Goal: Transaction & Acquisition: Book appointment/travel/reservation

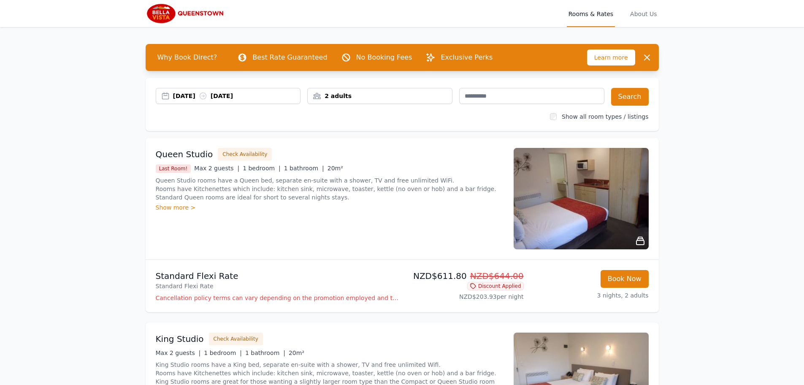
click at [358, 94] on div "2 adults" at bounding box center [380, 96] width 144 height 8
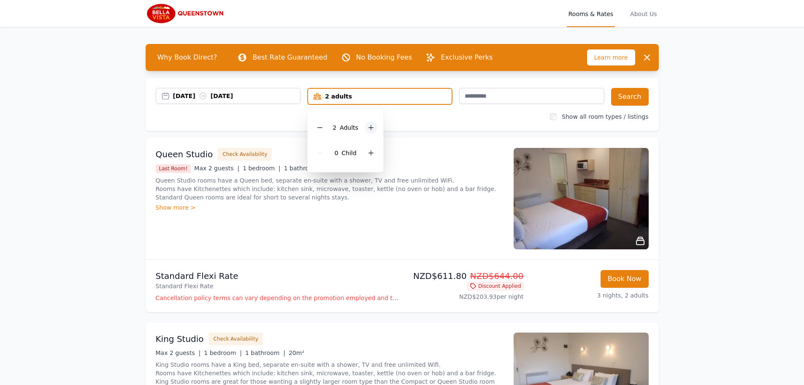
click at [373, 127] on icon at bounding box center [371, 127] width 7 height 7
click at [373, 153] on icon at bounding box center [371, 152] width 7 height 7
click at [371, 153] on icon at bounding box center [371, 152] width 7 height 7
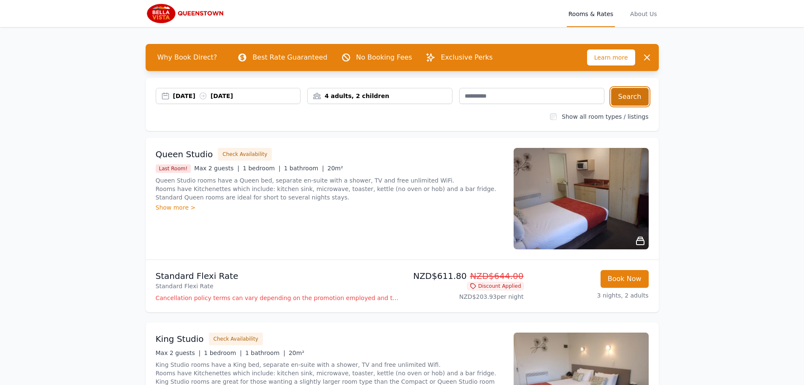
click at [626, 89] on button "Search" at bounding box center [630, 97] width 38 height 18
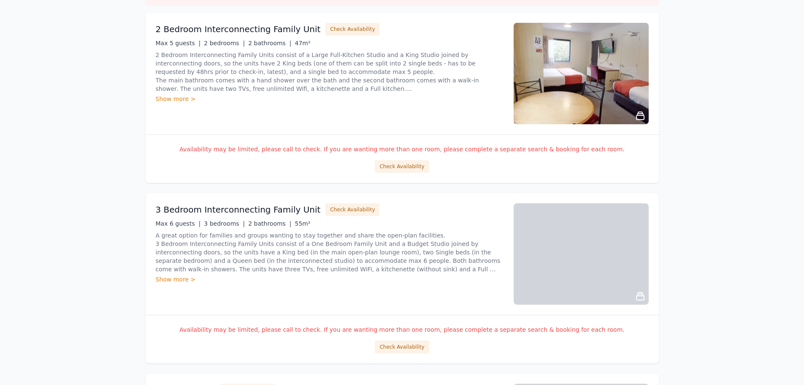
scroll to position [169, 0]
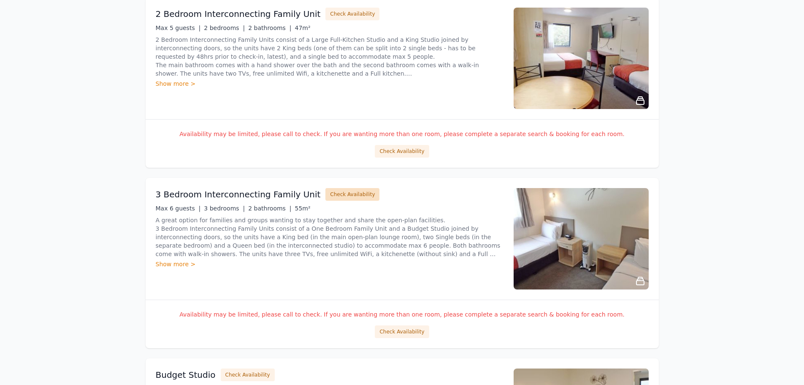
click at [352, 195] on button "Check Availability" at bounding box center [352, 194] width 54 height 13
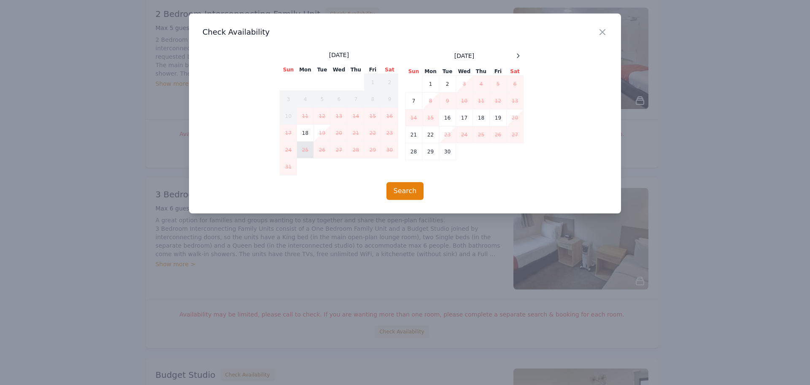
click at [308, 155] on td "25" at bounding box center [305, 149] width 17 height 17
click at [363, 149] on td "28" at bounding box center [356, 149] width 17 height 17
click at [602, 30] on icon "button" at bounding box center [603, 32] width 10 height 10
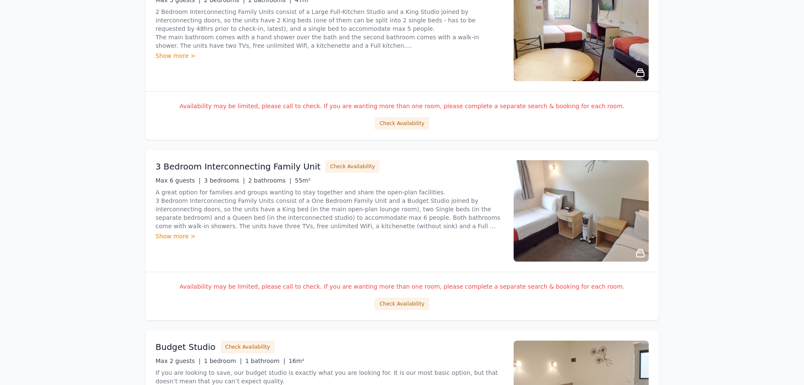
scroll to position [338, 0]
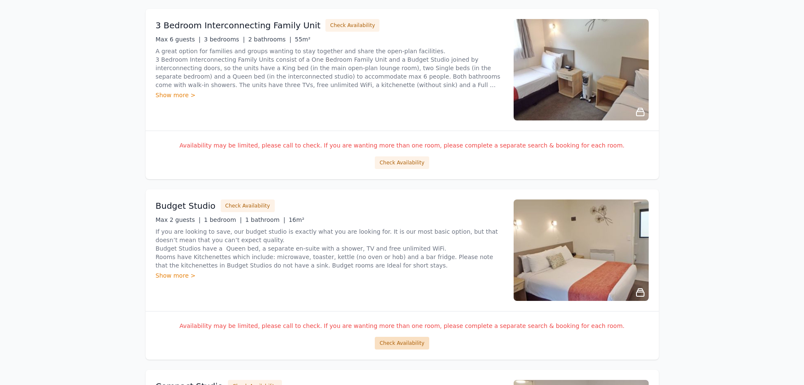
click at [390, 344] on button "Check Availability" at bounding box center [402, 342] width 54 height 13
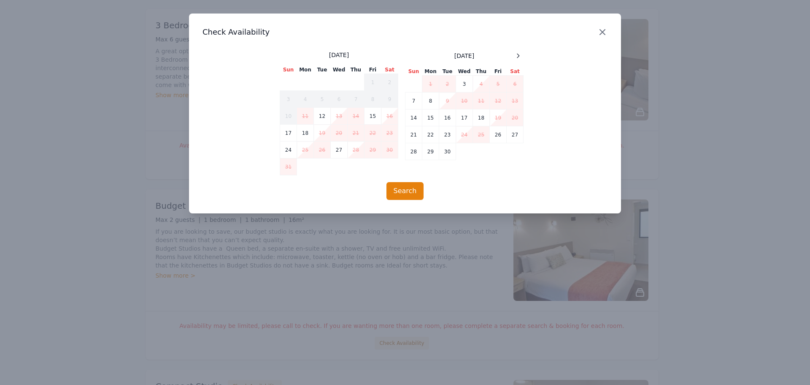
click at [603, 33] on icon "button" at bounding box center [603, 32] width 10 height 10
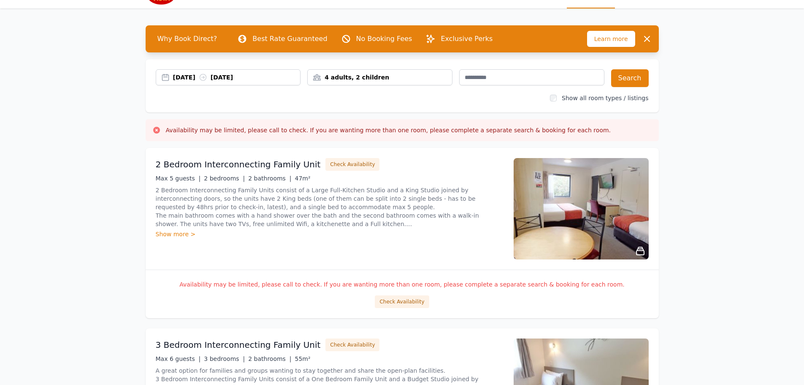
scroll to position [0, 0]
